Goal: Information Seeking & Learning: Learn about a topic

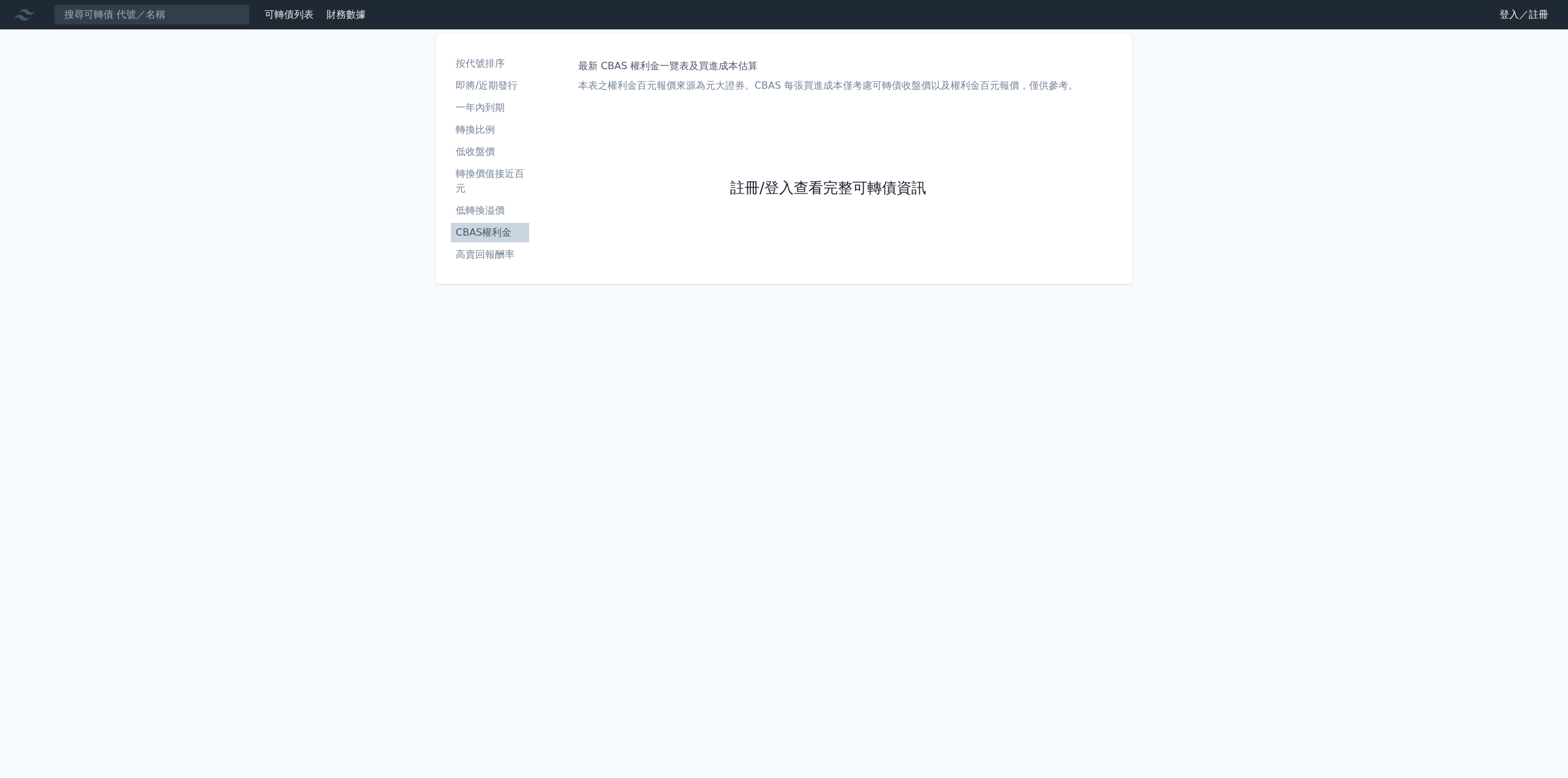
click at [856, 195] on link "註冊/登入查看完整可轉債資訊" at bounding box center [828, 189] width 196 height 19
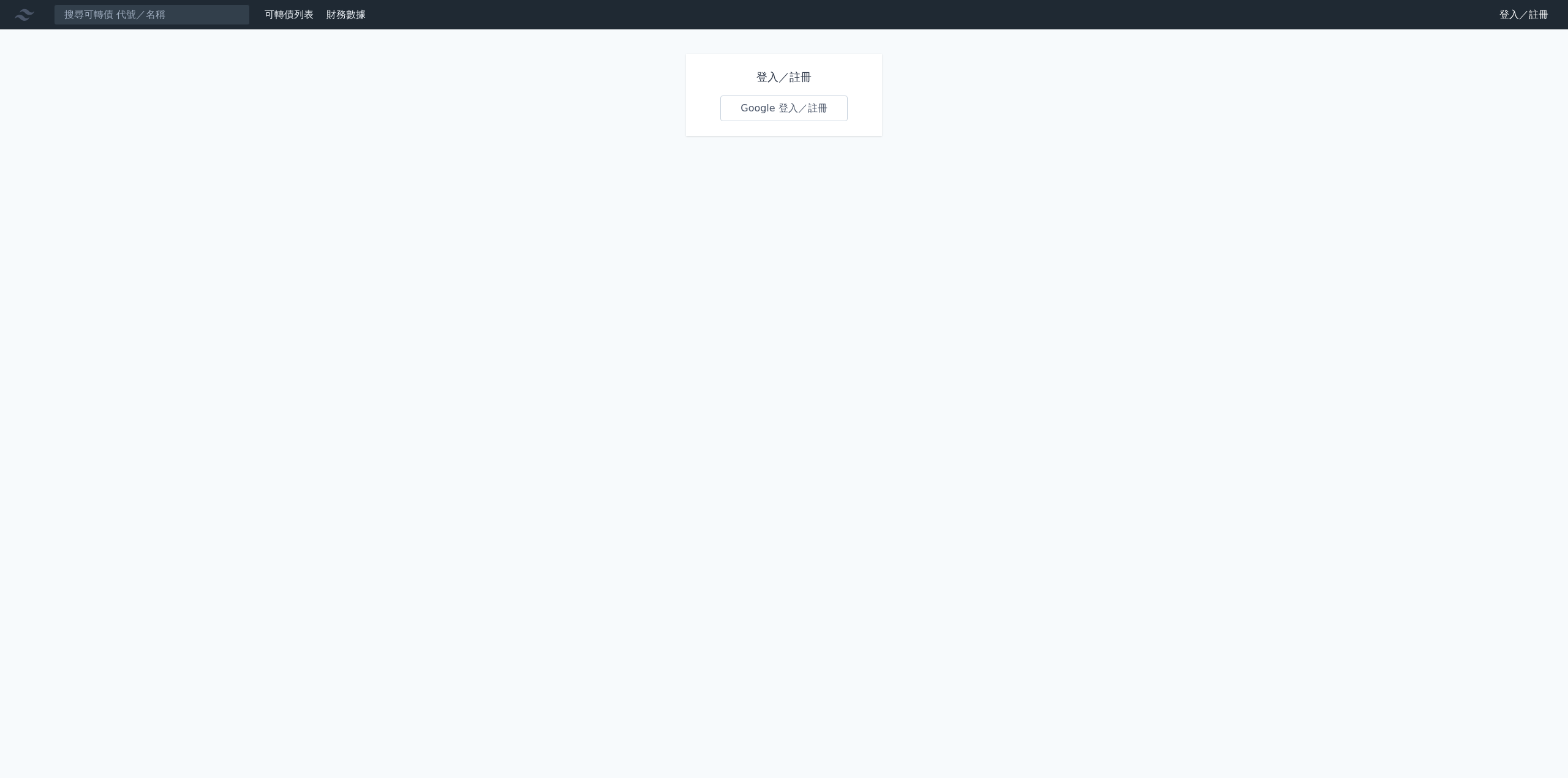
click at [792, 111] on link "Google 登入／註冊" at bounding box center [784, 108] width 127 height 26
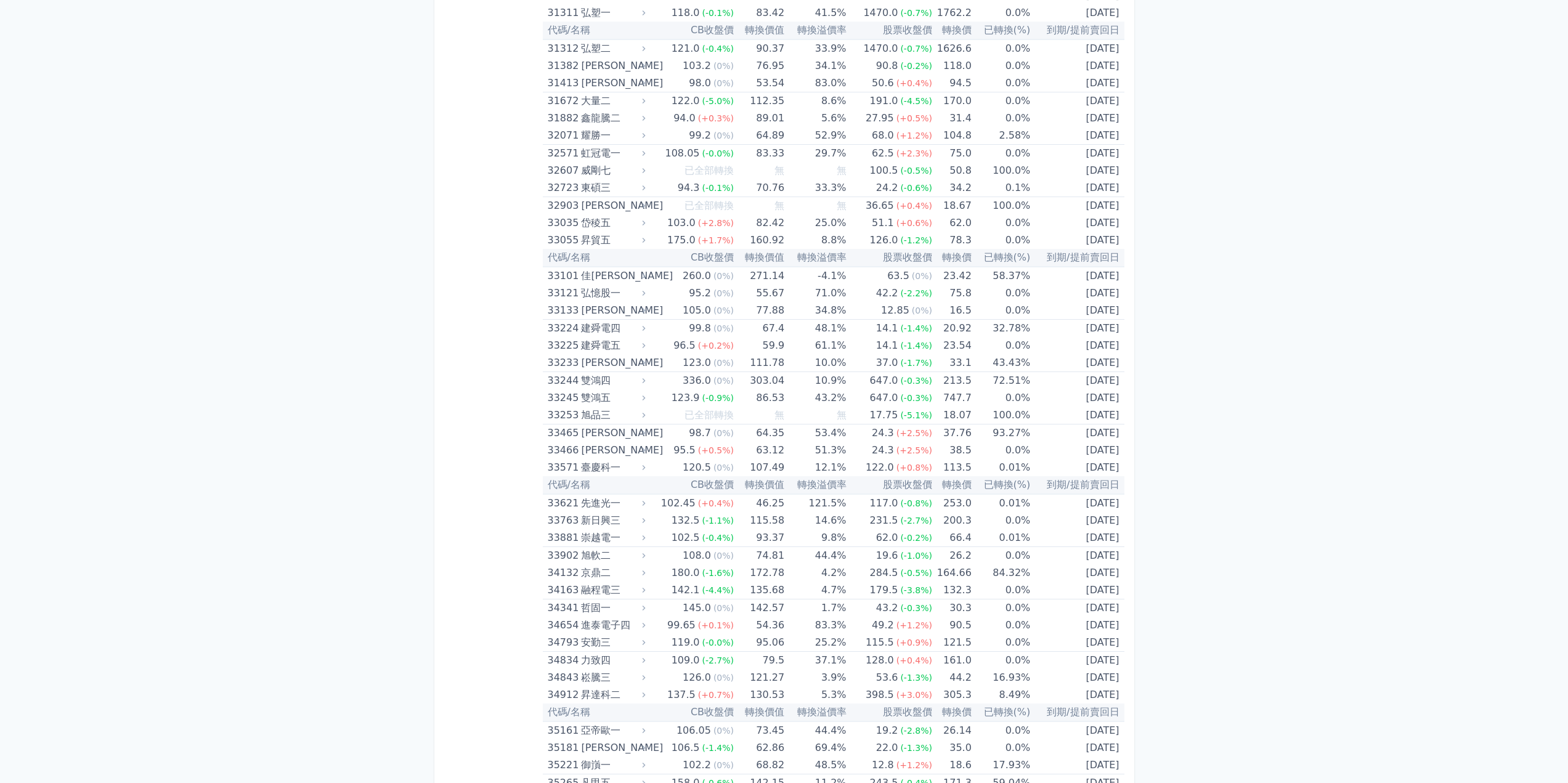
scroll to position [2157, 0]
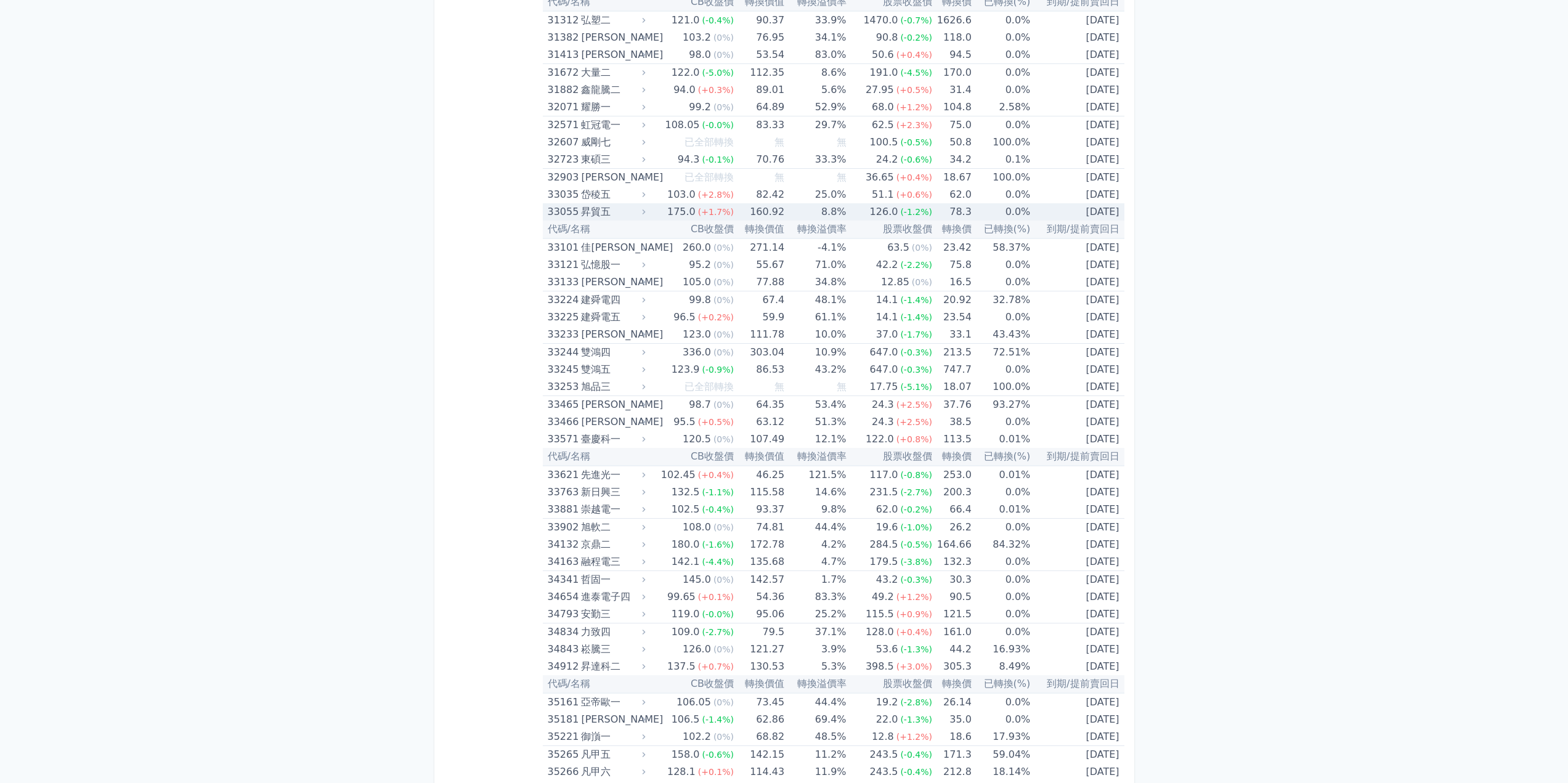
click at [648, 209] on icon at bounding box center [644, 212] width 9 height 9
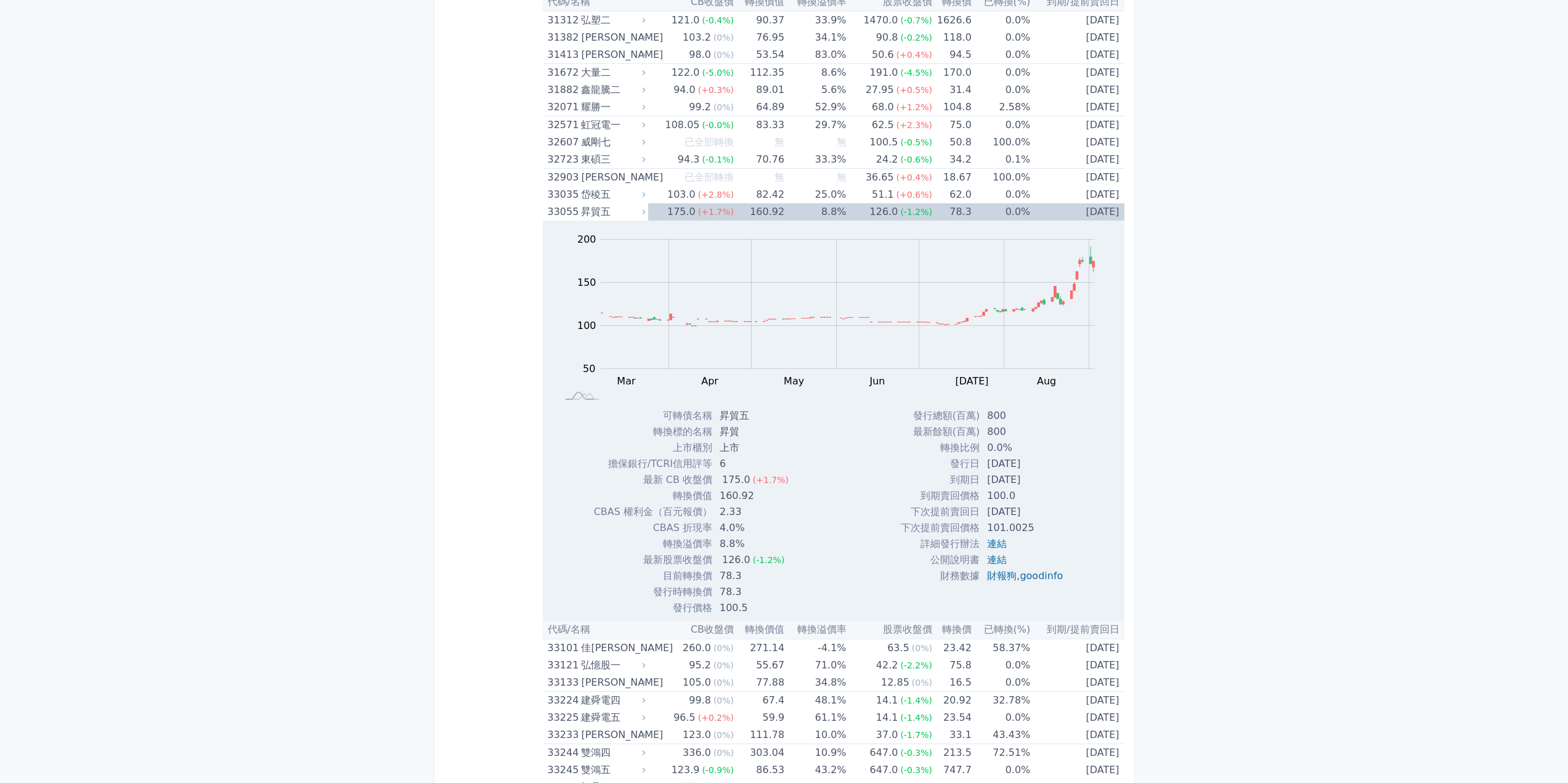
drag, startPoint x: 427, startPoint y: 520, endPoint x: 424, endPoint y: 513, distance: 7.6
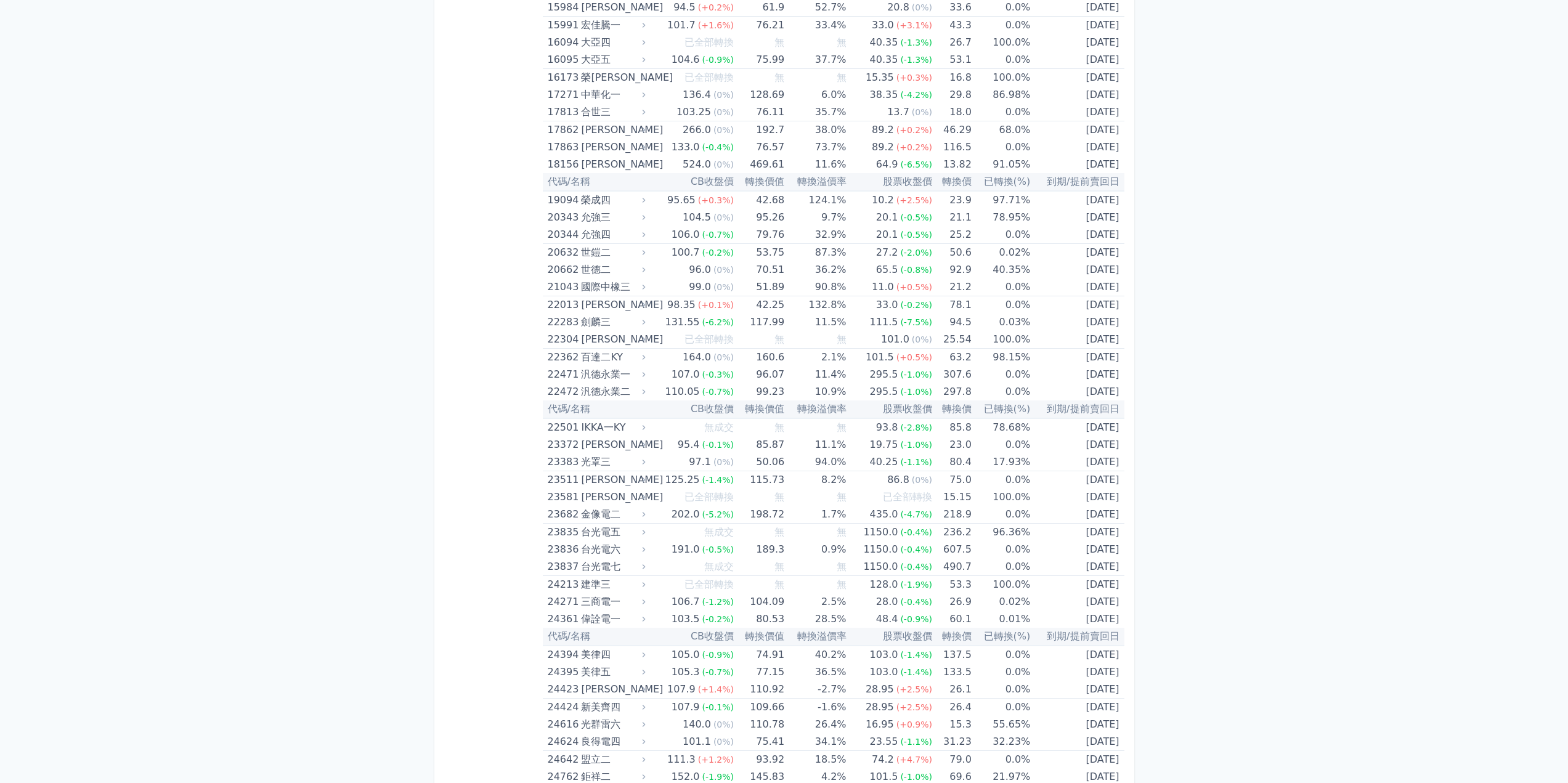
scroll to position [0, 0]
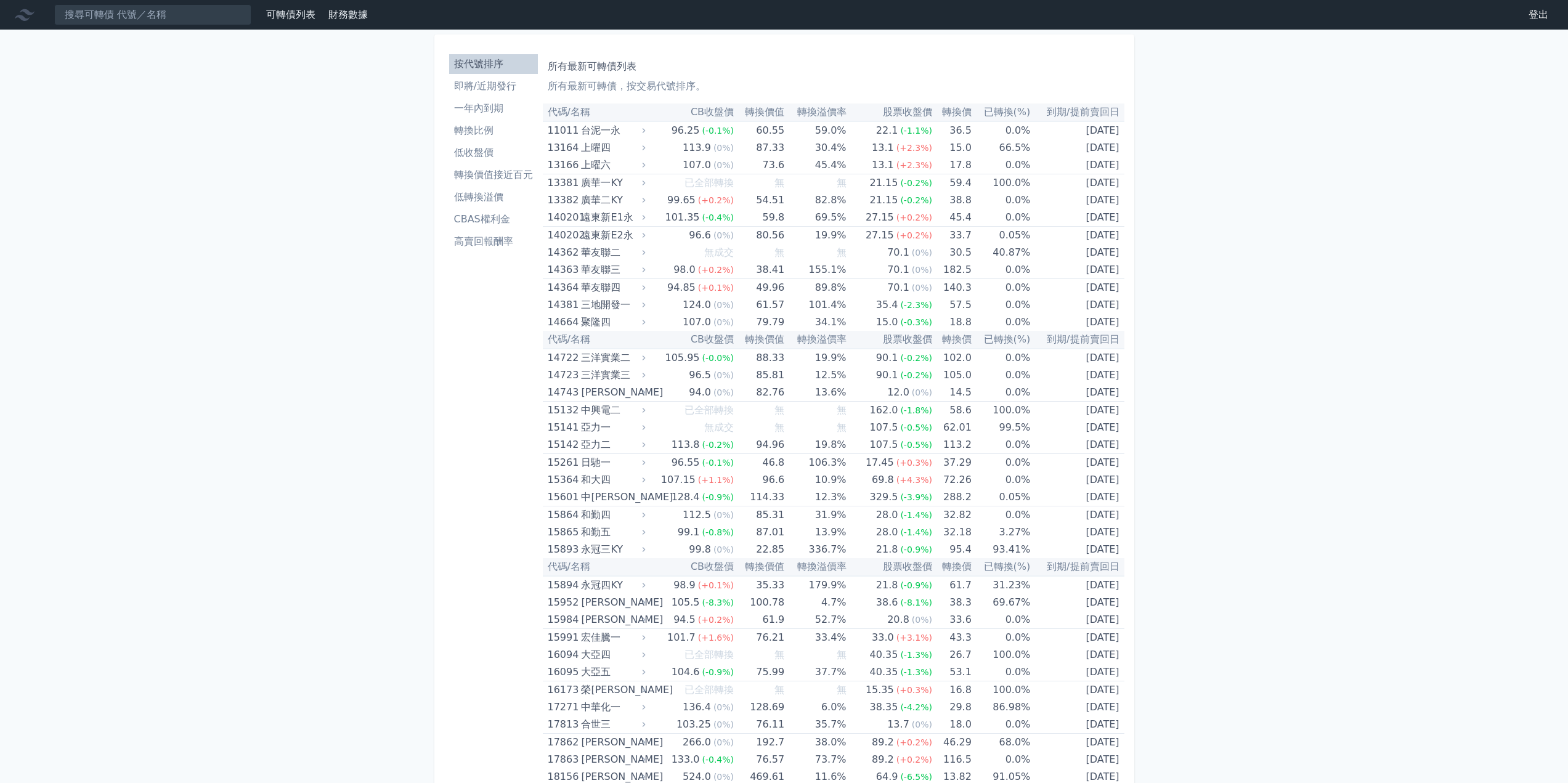
click at [502, 214] on li "CBAS權利金" at bounding box center [494, 219] width 89 height 15
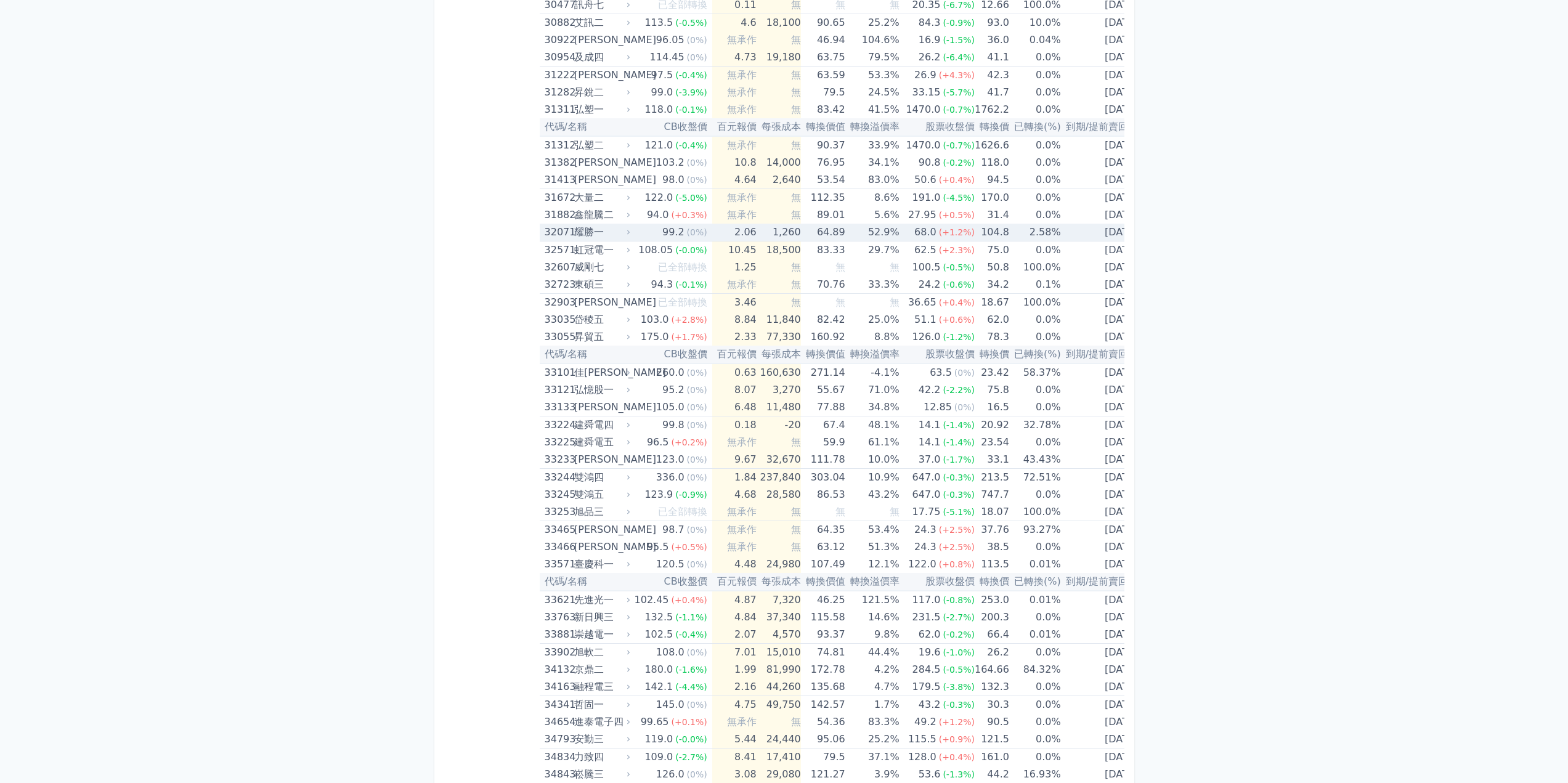
scroll to position [2033, 0]
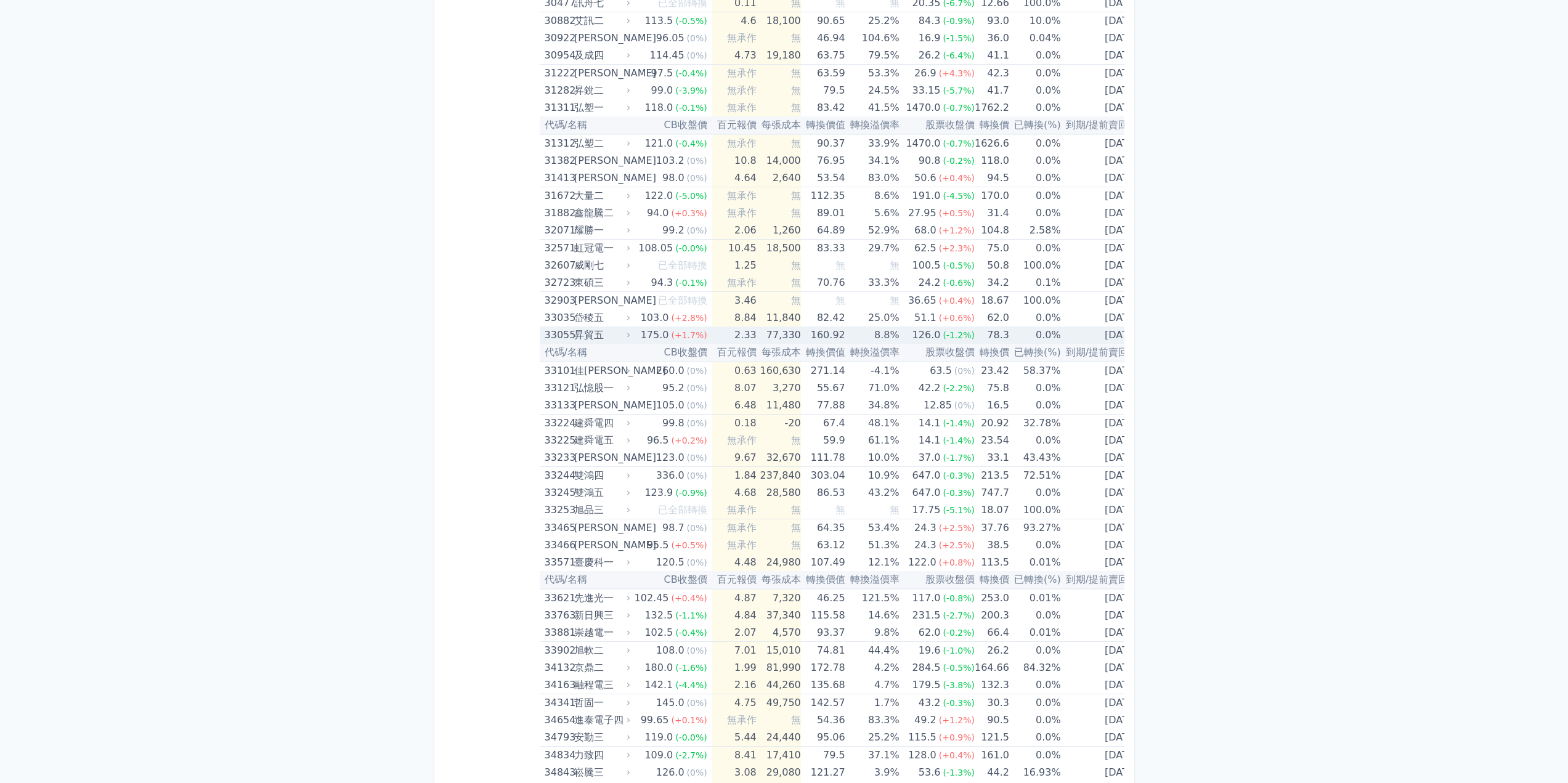
click at [629, 334] on icon at bounding box center [628, 335] width 7 height 7
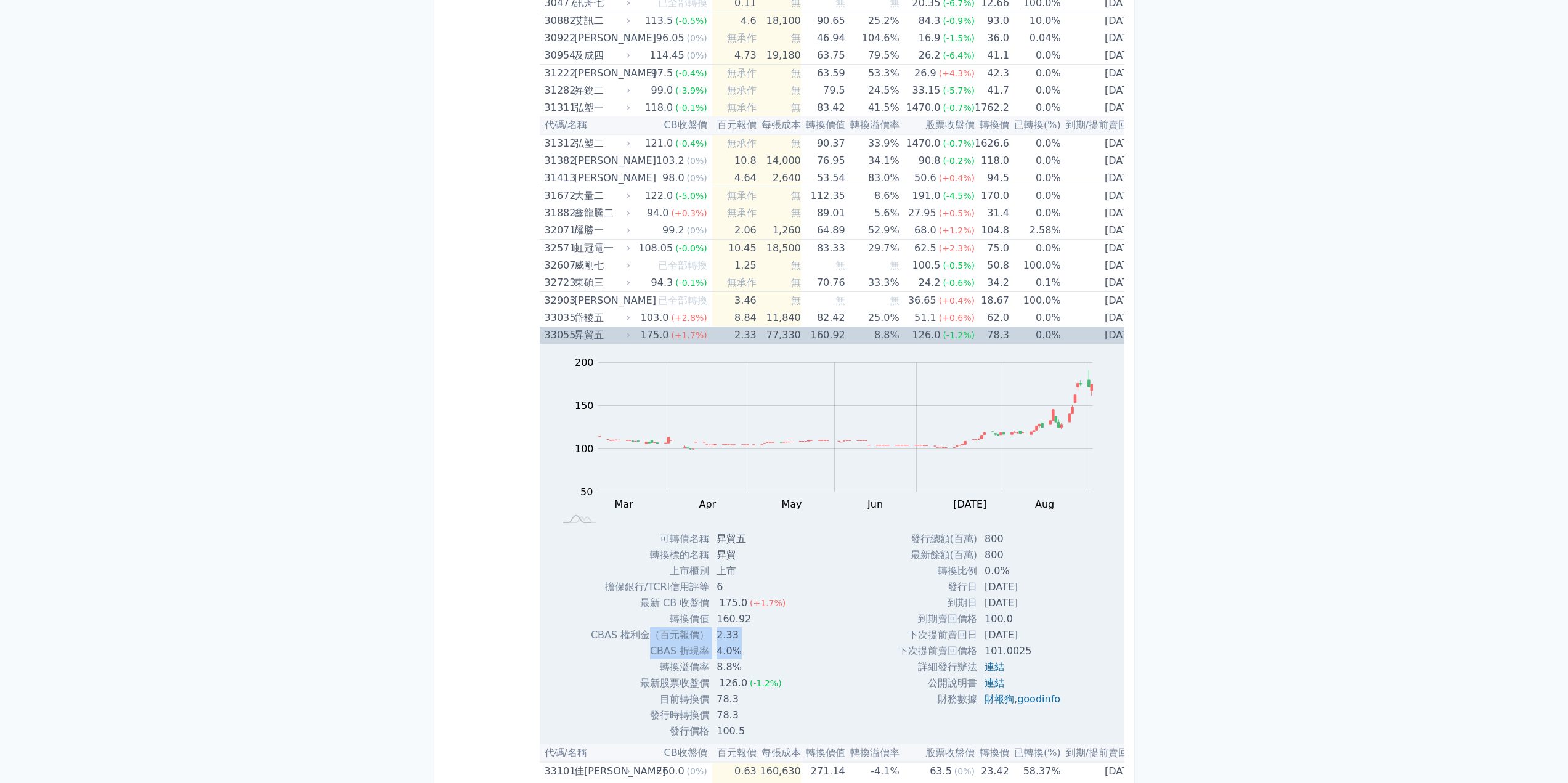
drag, startPoint x: 661, startPoint y: 636, endPoint x: 750, endPoint y: 655, distance: 91.0
click at [749, 653] on tbody "可轉債名稱 昇貿五 轉換標的名稱 昇貿 上市櫃別 上市 擔保銀行/TCRI信用評等 6 最新 CB 收盤價 175.0 (+1.7%) 160.92" at bounding box center [693, 635] width 205 height 208
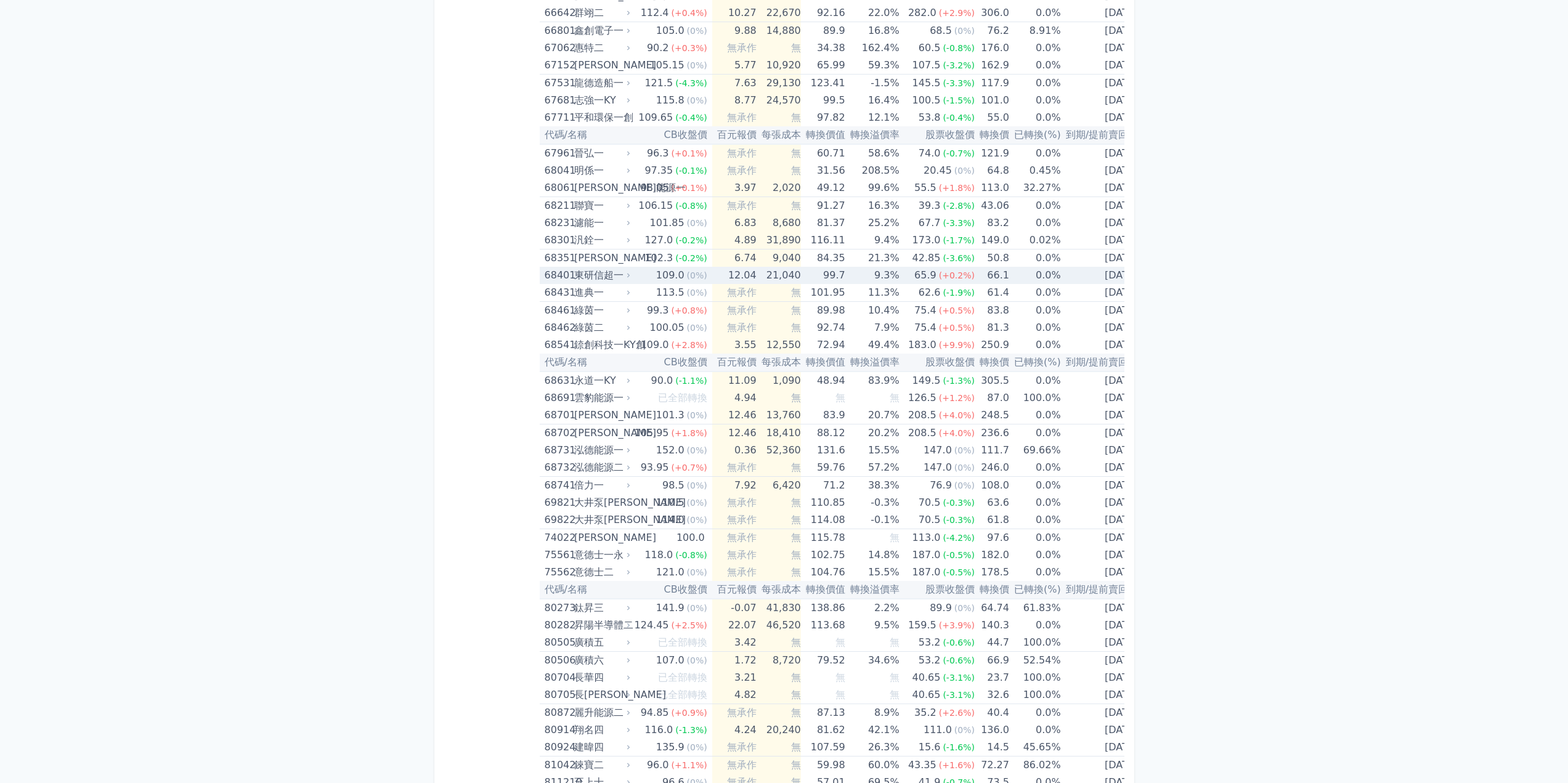
scroll to position [6513, 0]
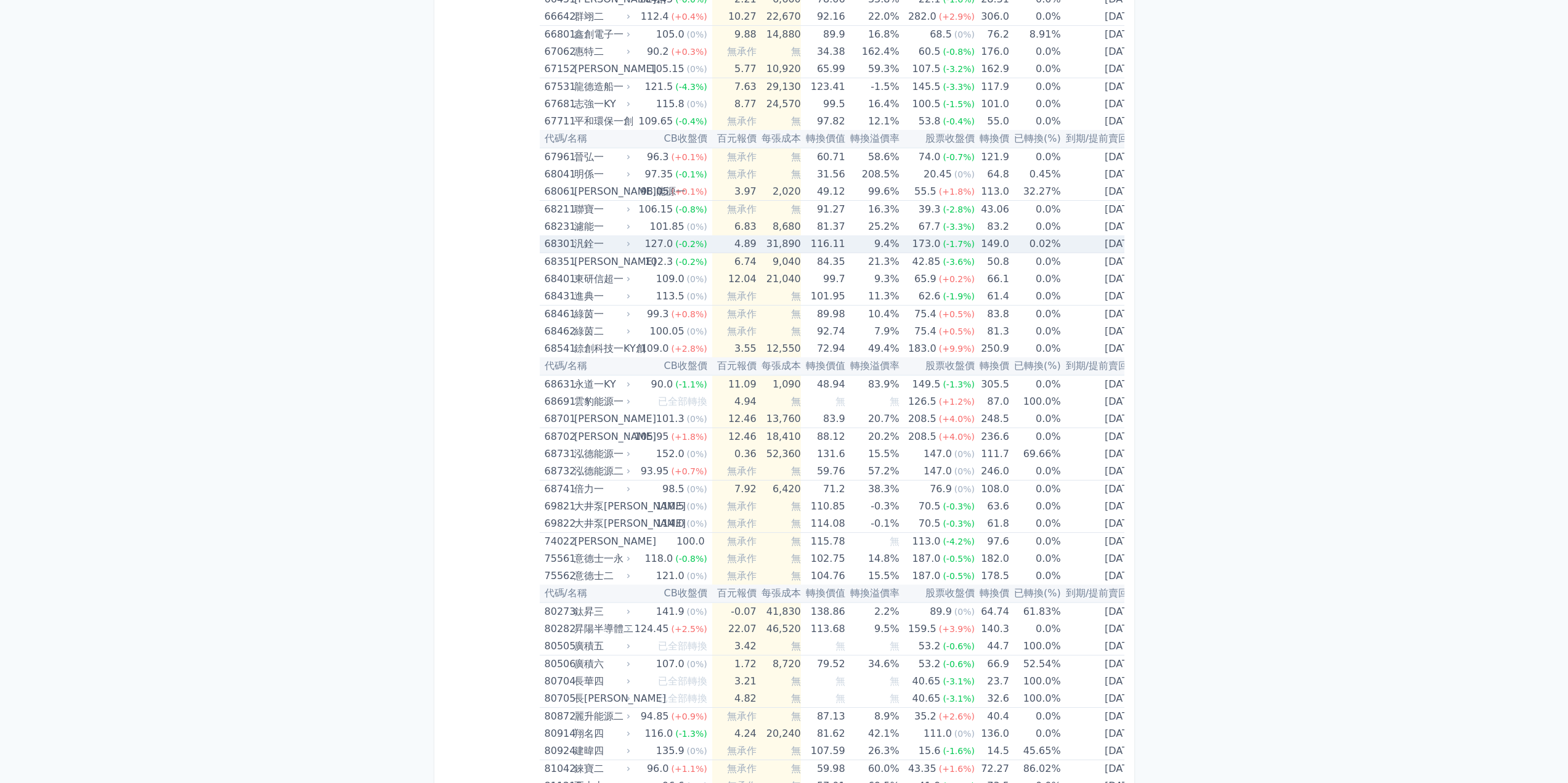
click at [629, 247] on icon at bounding box center [628, 244] width 7 height 7
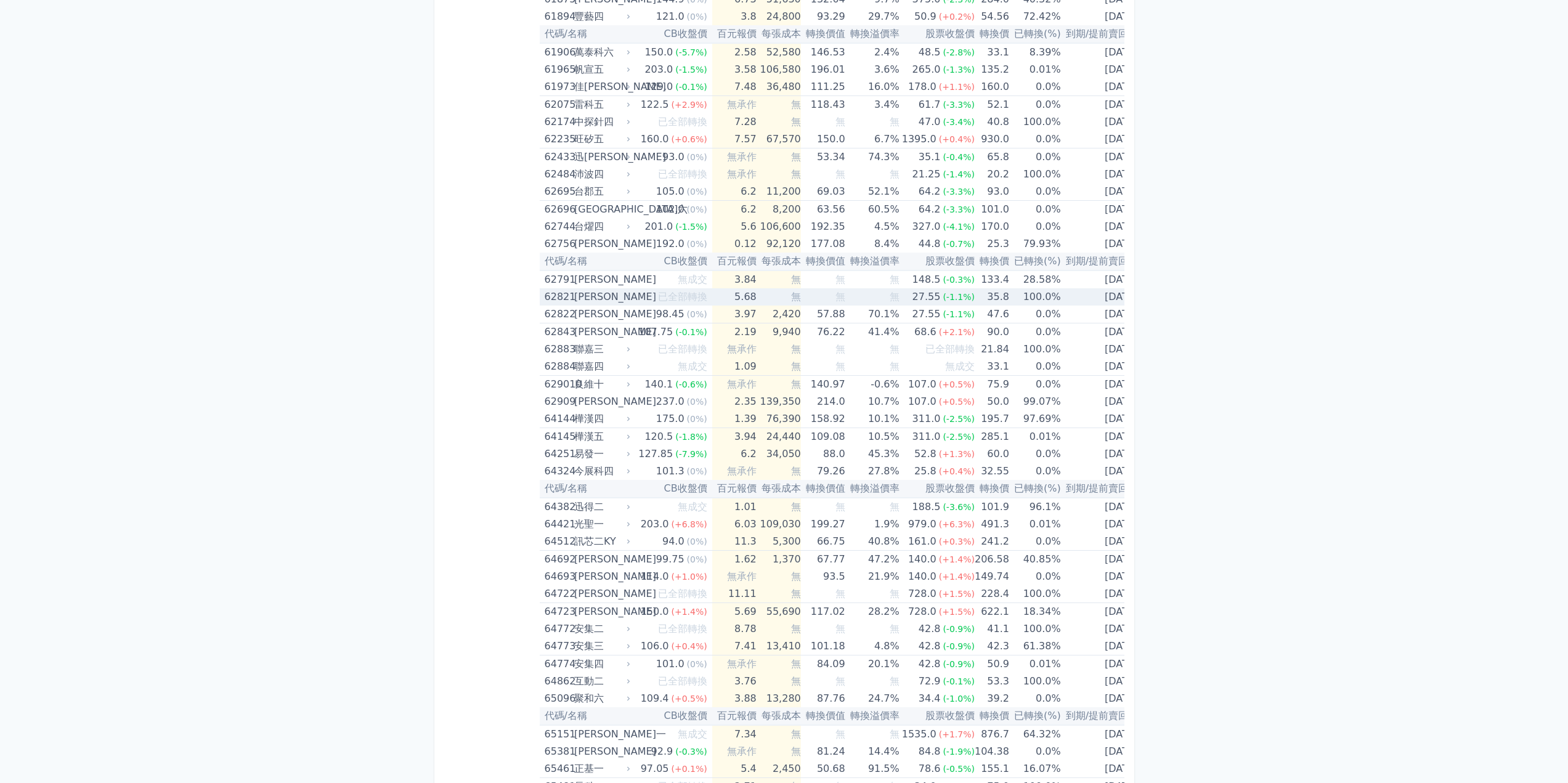
scroll to position [5219, 0]
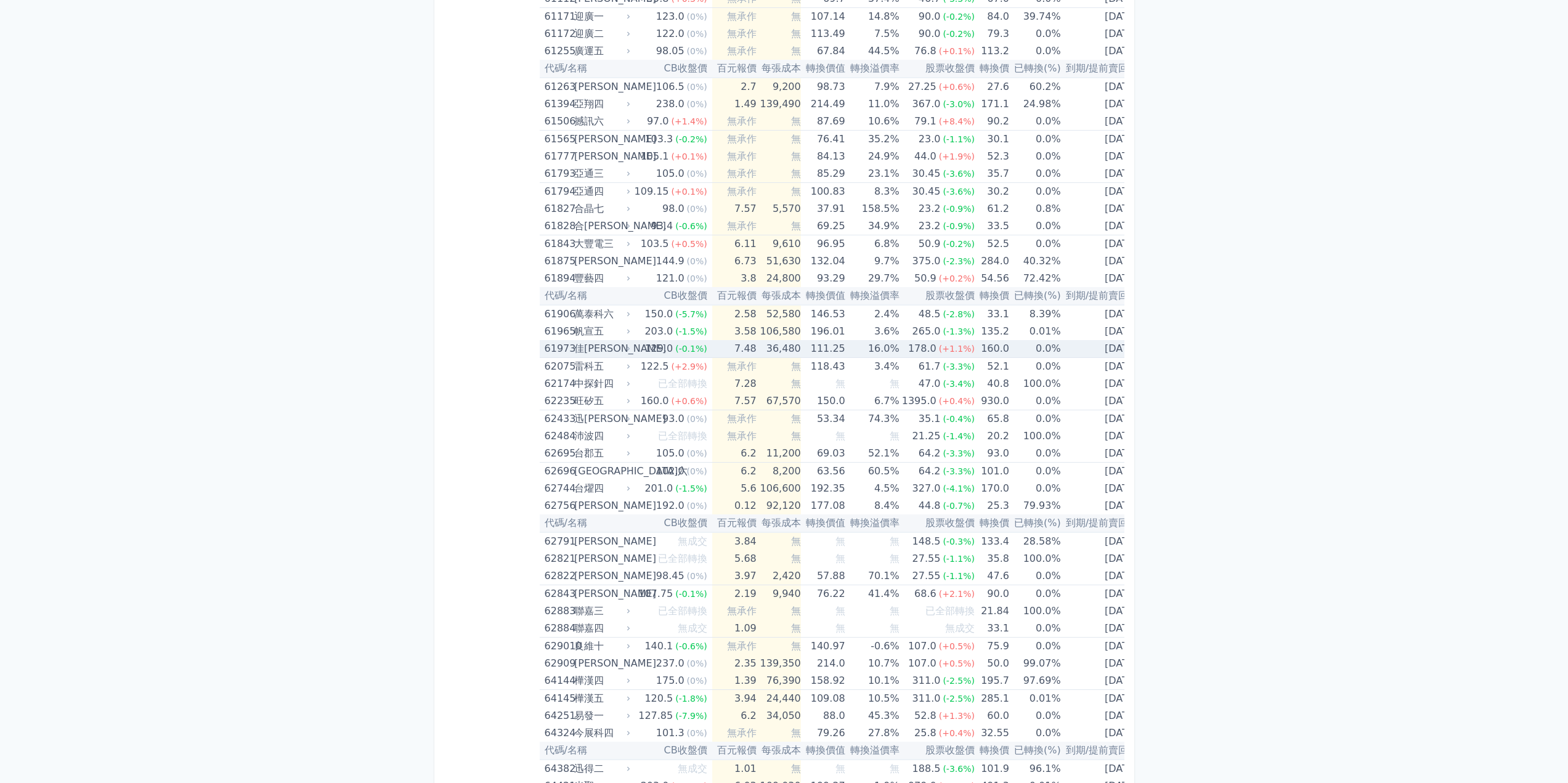
click at [632, 347] on icon at bounding box center [628, 348] width 7 height 7
